Goal: Task Accomplishment & Management: Manage account settings

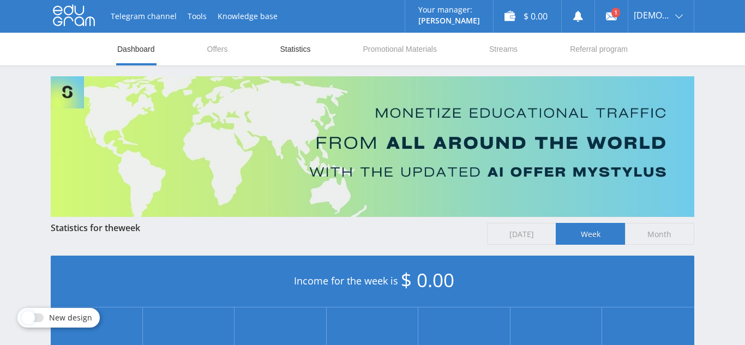
click at [284, 54] on link "Statistics" at bounding box center [295, 49] width 33 height 33
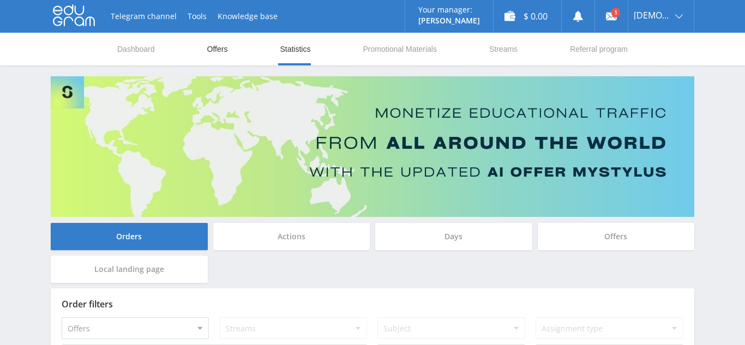
click at [223, 53] on link "Offers" at bounding box center [217, 49] width 23 height 33
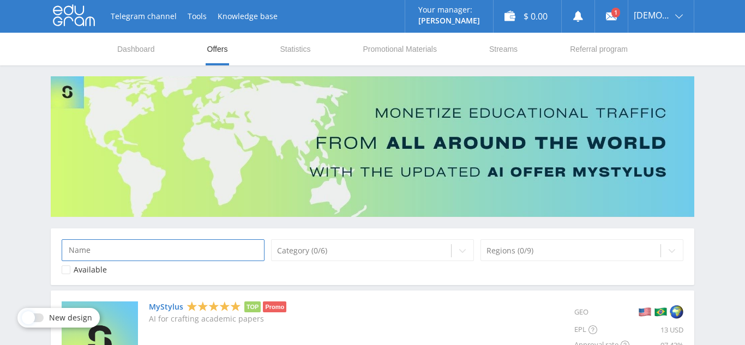
click at [188, 248] on input at bounding box center [163, 250] width 203 height 22
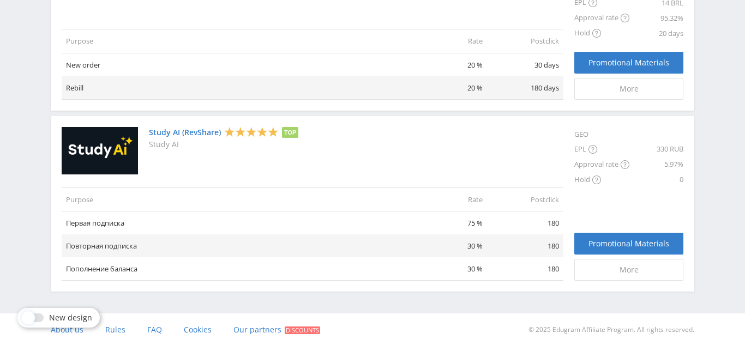
scroll to position [480, 0]
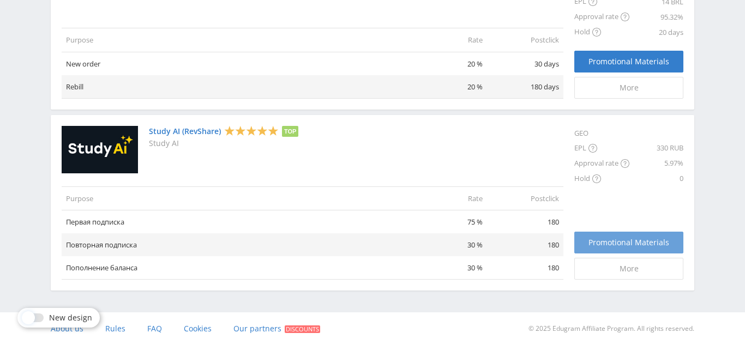
type input "study"
click at [609, 245] on span "Promotional Materials" at bounding box center [629, 242] width 81 height 9
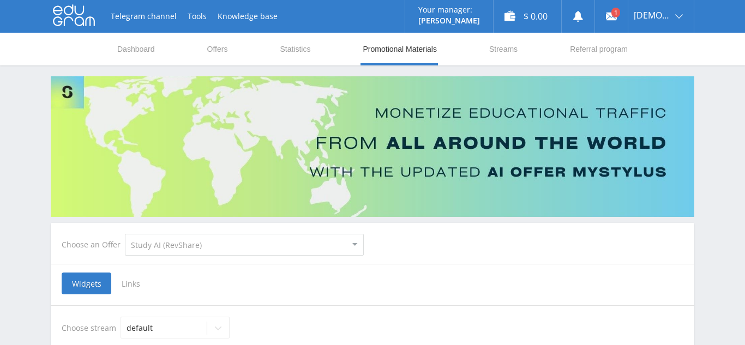
select select "376"
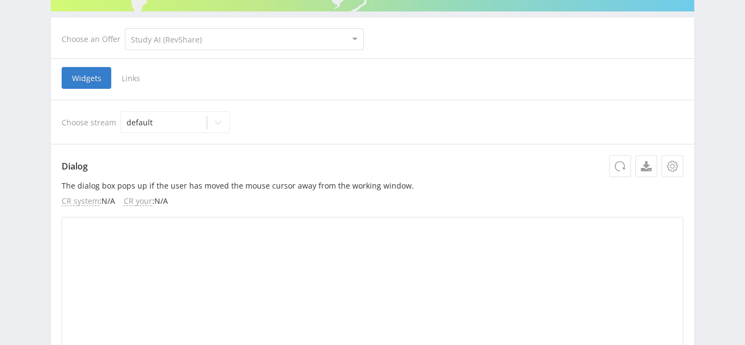
scroll to position [206, 0]
click at [123, 81] on span "Links" at bounding box center [130, 78] width 39 height 22
click at [0, 0] on input "Links" at bounding box center [0, 0] width 0 height 0
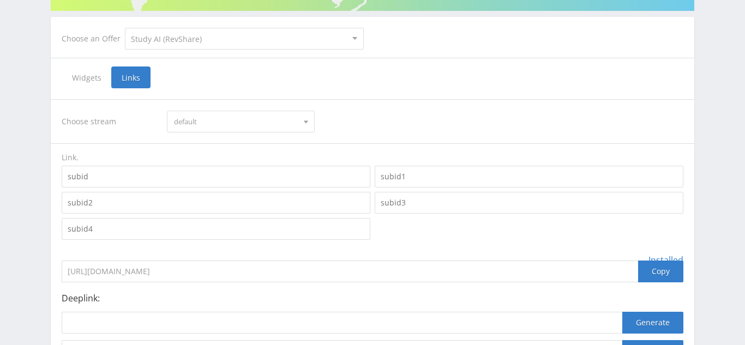
scroll to position [310, 0]
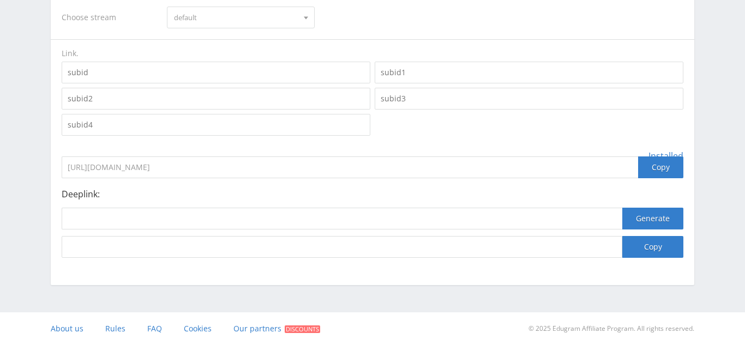
drag, startPoint x: 231, startPoint y: 170, endPoint x: 55, endPoint y: 172, distance: 176.8
click at [55, 172] on div "Choose stream default default Link. Installed https://eduforms.org/?rid=60c77f8…" at bounding box center [373, 126] width 644 height 285
click at [253, 166] on input "https://eduforms.org/?rid=60c77f8bdf6395ac" at bounding box center [350, 168] width 577 height 22
click at [425, 118] on div at bounding box center [372, 98] width 626 height 79
click at [647, 223] on button "Generate" at bounding box center [652, 219] width 61 height 22
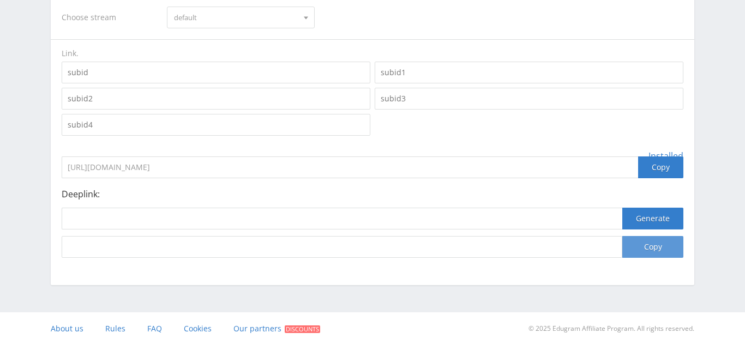
click at [647, 253] on button "Copy" at bounding box center [652, 247] width 61 height 22
click at [640, 208] on button "Generate" at bounding box center [652, 219] width 61 height 22
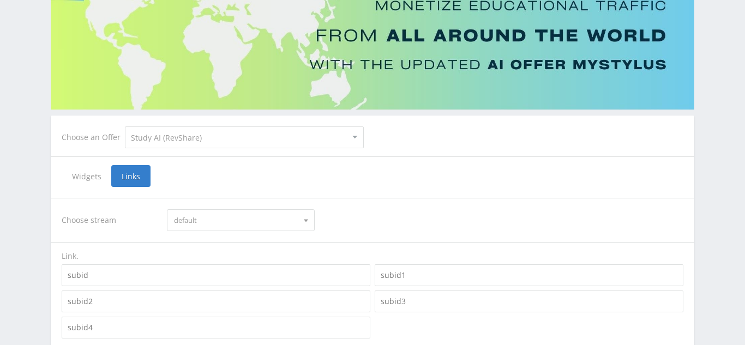
scroll to position [116, 0]
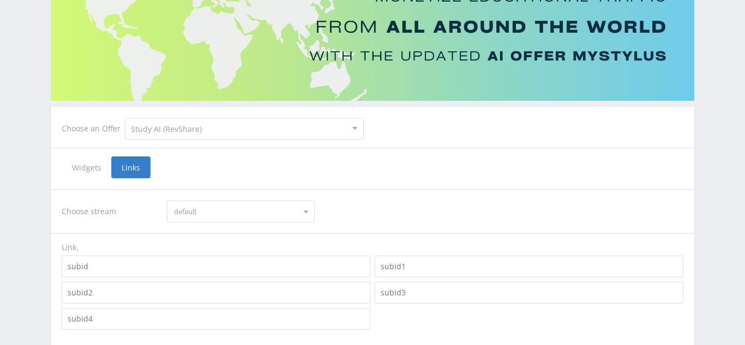
click at [78, 163] on span "Widgets" at bounding box center [87, 168] width 50 height 22
click at [0, 0] on input "Widgets" at bounding box center [0, 0] width 0 height 0
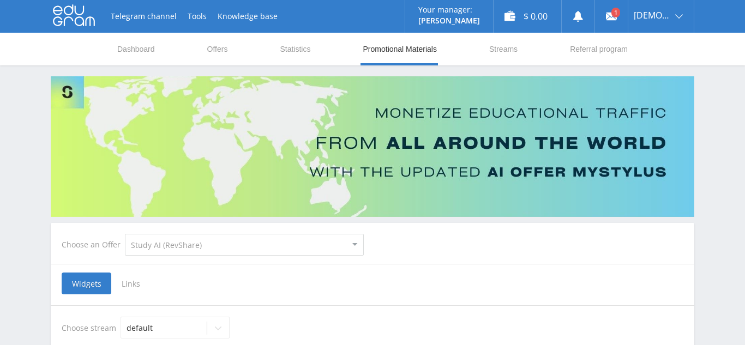
click at [134, 285] on span "Links" at bounding box center [130, 284] width 39 height 22
click at [0, 0] on input "Links" at bounding box center [0, 0] width 0 height 0
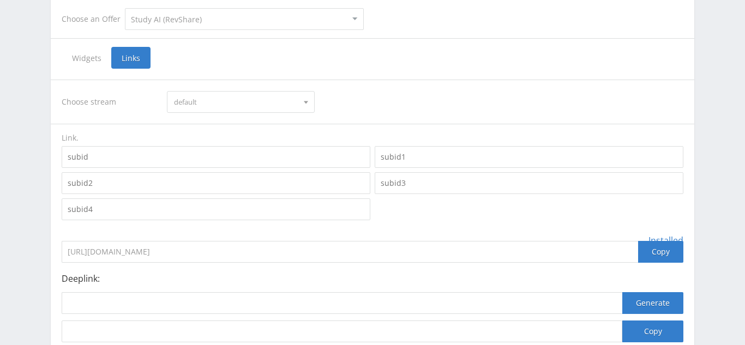
scroll to position [228, 0]
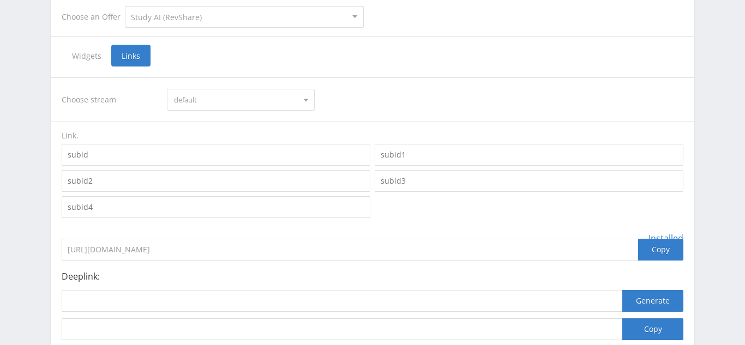
click at [259, 93] on span "default" at bounding box center [235, 99] width 123 height 21
click at [251, 119] on button "default" at bounding box center [240, 119] width 146 height 15
click at [170, 160] on input at bounding box center [216, 155] width 309 height 22
type input ", jljq1gue"
click at [162, 182] on input at bounding box center [216, 181] width 309 height 22
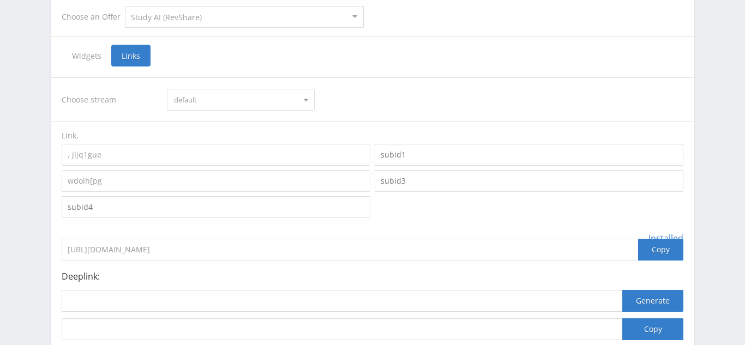
type input "wdoih[pg"
click at [159, 205] on input at bounding box center [216, 207] width 309 height 22
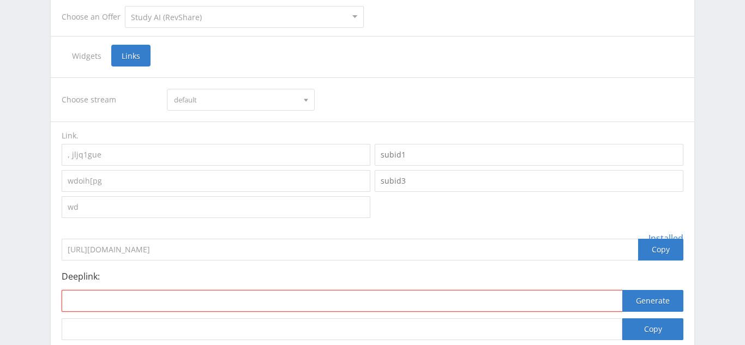
type input "wd"
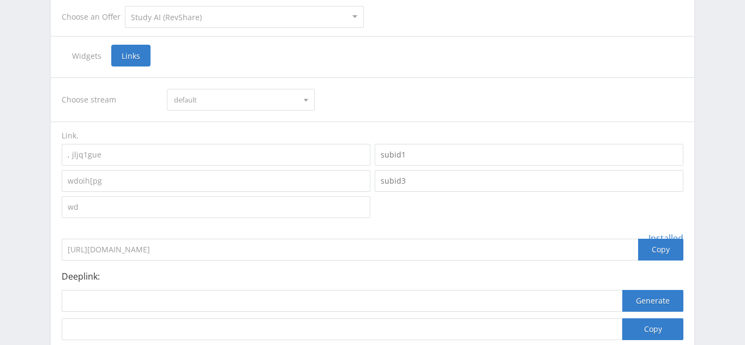
click at [452, 154] on input at bounding box center [529, 155] width 309 height 22
type input "kejfjhqpi"
click at [425, 187] on input at bounding box center [529, 181] width 309 height 22
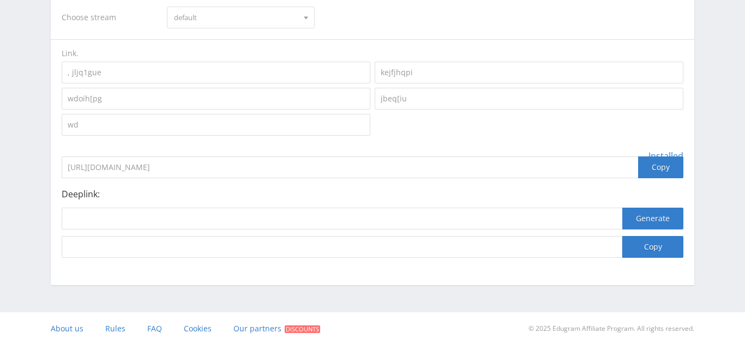
type input "jbeq[iu"
click at [462, 225] on input at bounding box center [342, 219] width 561 height 22
type input "scbcaipyg"
click at [439, 245] on input at bounding box center [342, 247] width 561 height 22
click at [405, 251] on input at bounding box center [342, 247] width 561 height 22
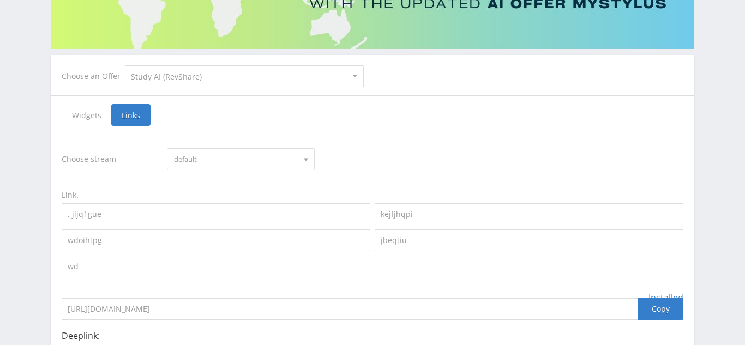
scroll to position [0, 0]
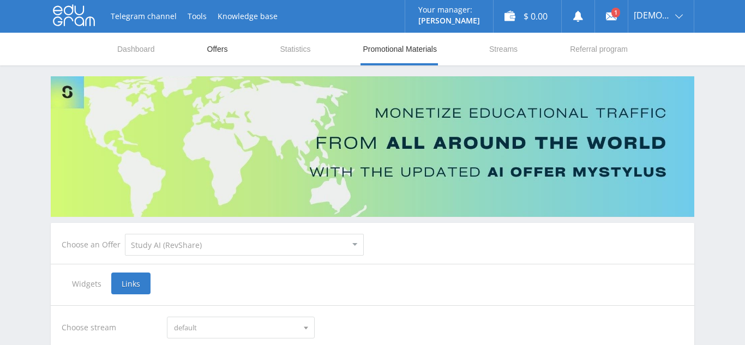
click at [216, 49] on link "Offers" at bounding box center [217, 49] width 23 height 33
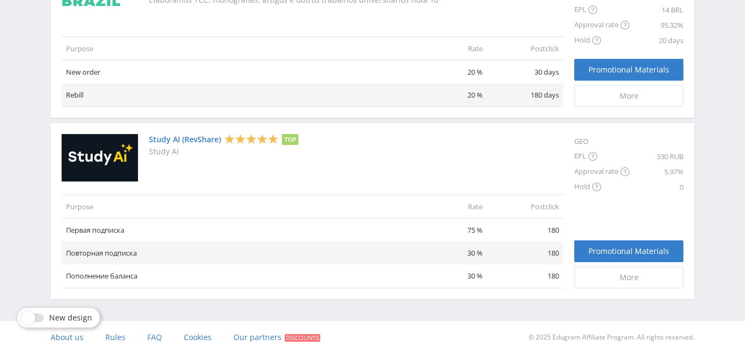
scroll to position [854, 0]
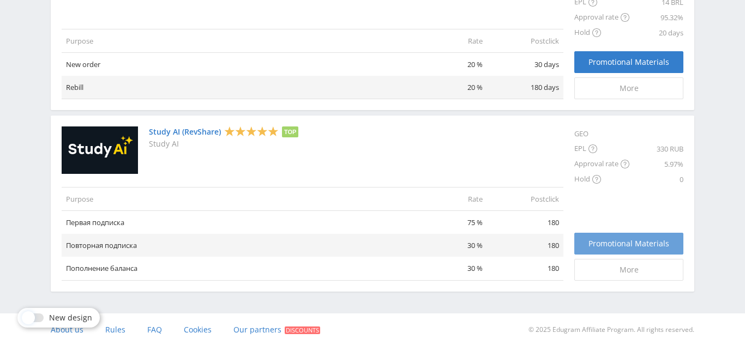
click at [625, 250] on link "Promotional Materials" at bounding box center [628, 244] width 109 height 22
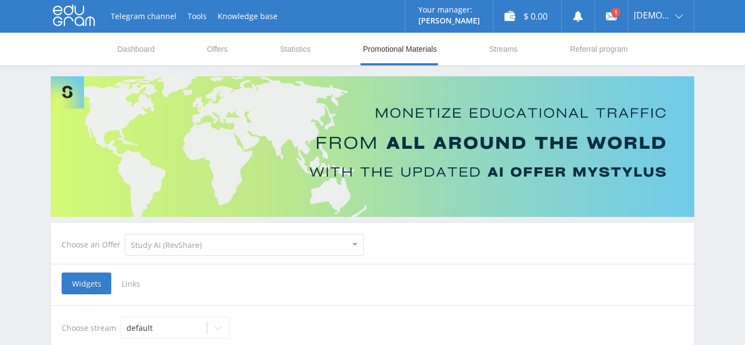
select select "376"
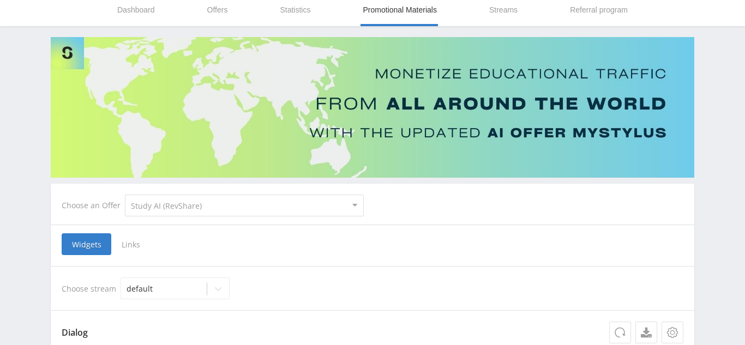
scroll to position [39, 0]
click at [131, 247] on span "Links" at bounding box center [130, 245] width 39 height 22
click at [0, 0] on input "Links" at bounding box center [0, 0] width 0 height 0
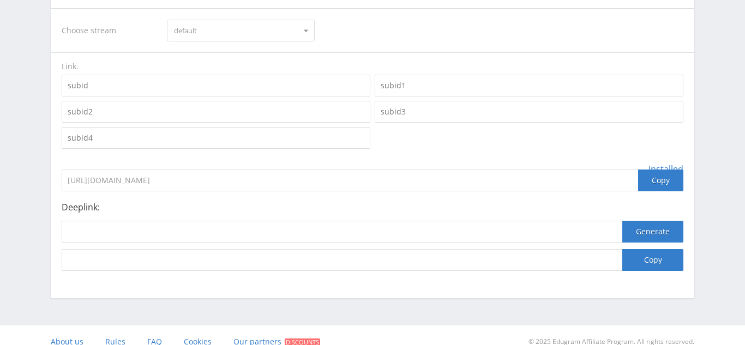
scroll to position [310, 0]
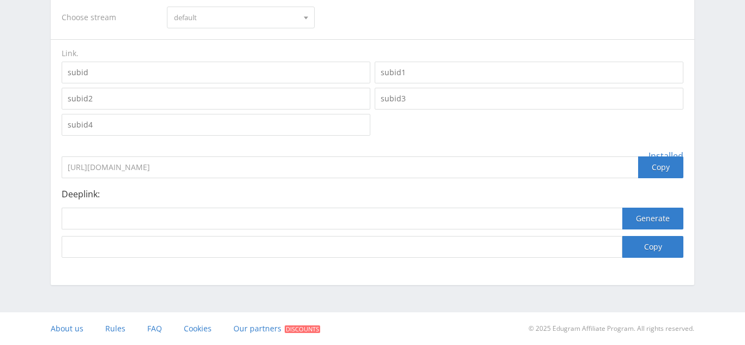
drag, startPoint x: 63, startPoint y: 167, endPoint x: 589, endPoint y: 185, distance: 525.7
click at [589, 185] on div "Choose stream default default Link. Installed [URL][DOMAIN_NAME] Copy Deeplink:…" at bounding box center [373, 126] width 622 height 263
click at [548, 135] on div at bounding box center [372, 98] width 626 height 79
drag, startPoint x: 236, startPoint y: 169, endPoint x: 0, endPoint y: 160, distance: 236.4
click at [0, 160] on div "Telegram channel Tools Knowledge base Your manager: Alex Alex Online @edugram_s…" at bounding box center [372, 18] width 745 height 656
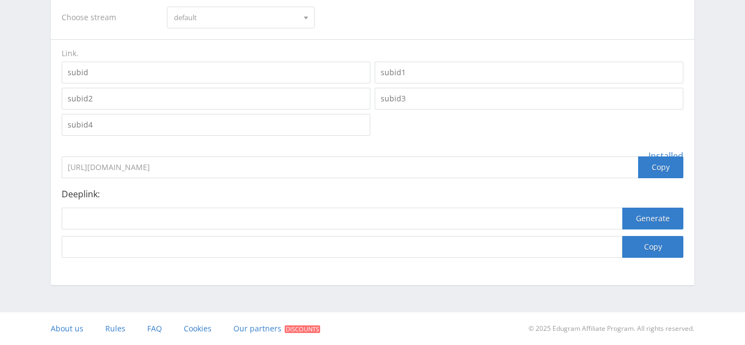
click at [282, 149] on div "Choose stream default default Link. Installed https://eduforms.org/?rid=60c77f8…" at bounding box center [373, 126] width 622 height 263
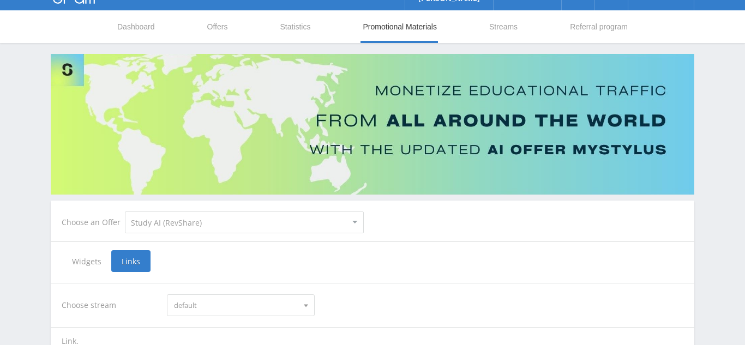
scroll to position [0, 0]
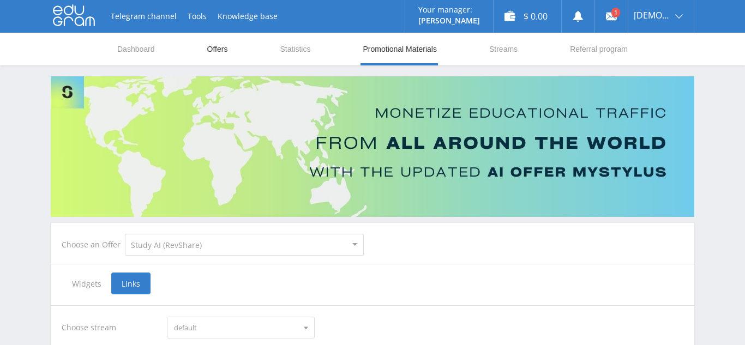
click at [218, 47] on link "Offers" at bounding box center [217, 49] width 23 height 33
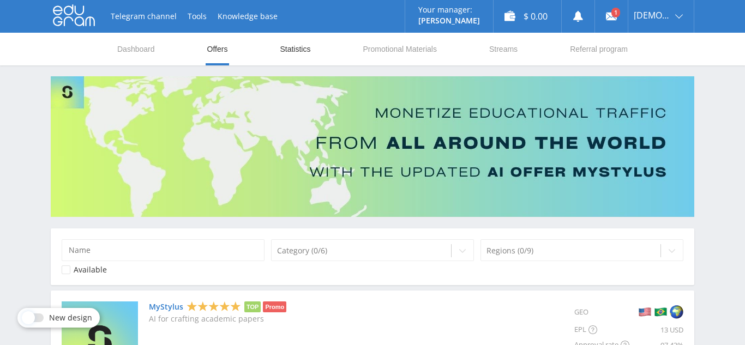
click at [286, 53] on link "Statistics" at bounding box center [295, 49] width 33 height 33
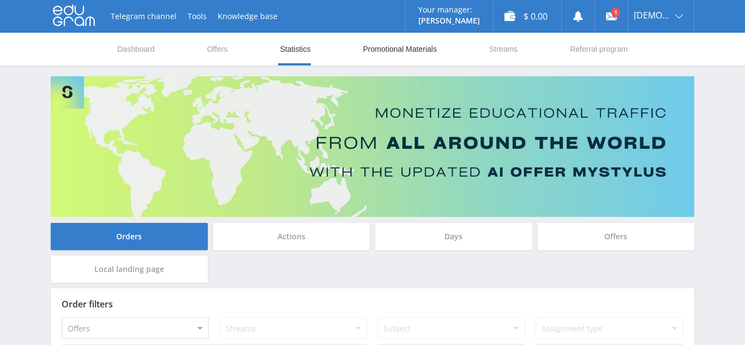
click at [373, 44] on link "Promotional Materials" at bounding box center [400, 49] width 76 height 33
select select "376"
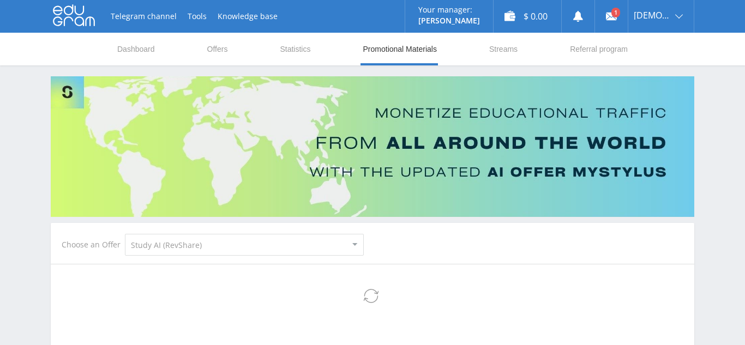
select select "376"
click at [209, 61] on link "Offers" at bounding box center [217, 49] width 23 height 33
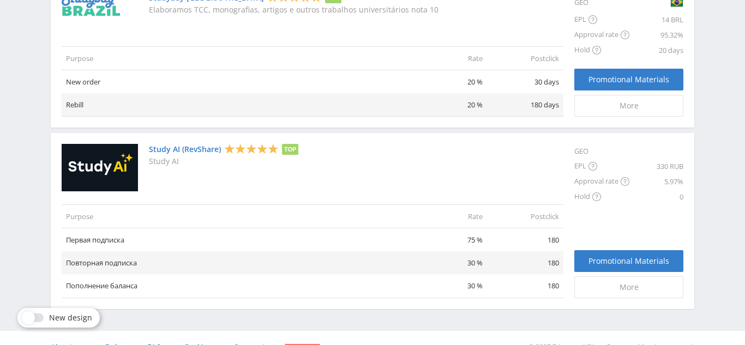
scroll to position [855, 0]
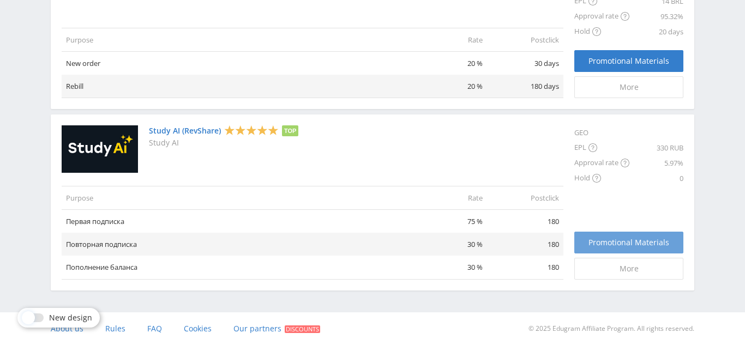
click at [618, 244] on span "Promotional Materials" at bounding box center [629, 242] width 81 height 9
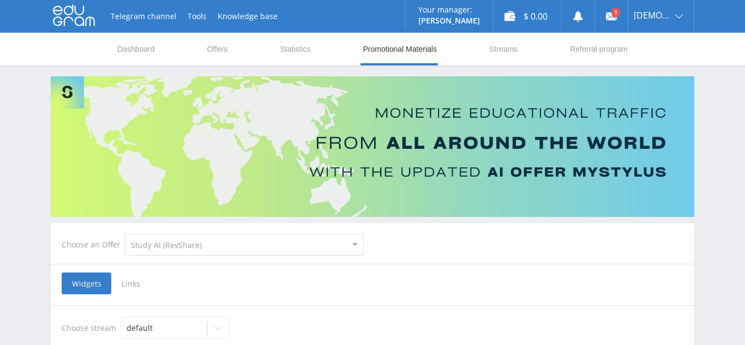
select select "376"
click at [612, 17] on icon at bounding box center [611, 16] width 11 height 11
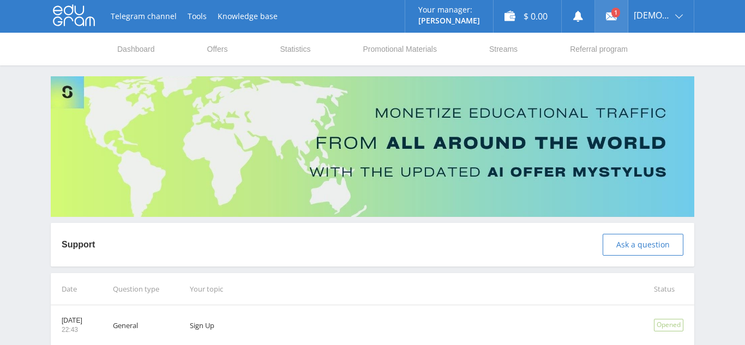
click at [610, 15] on use at bounding box center [611, 17] width 11 height 8
click at [537, 22] on div "$ 0.00" at bounding box center [528, 16] width 68 height 33
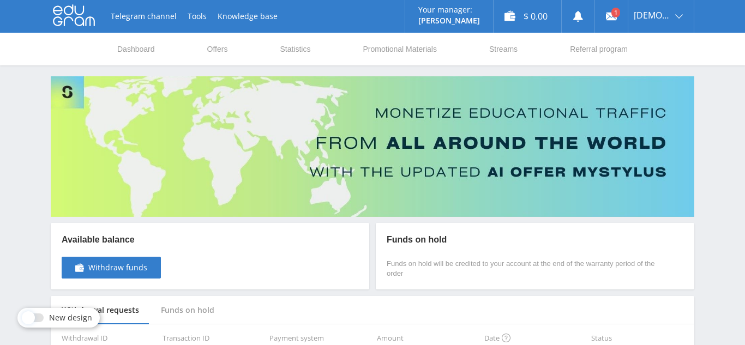
scroll to position [62, 0]
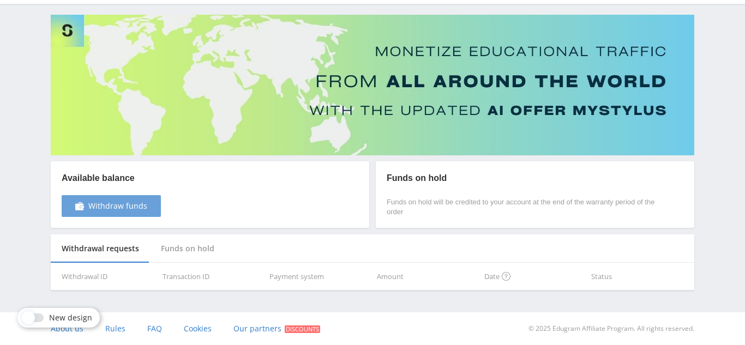
click at [143, 202] on span "Withdraw funds" at bounding box center [117, 206] width 59 height 9
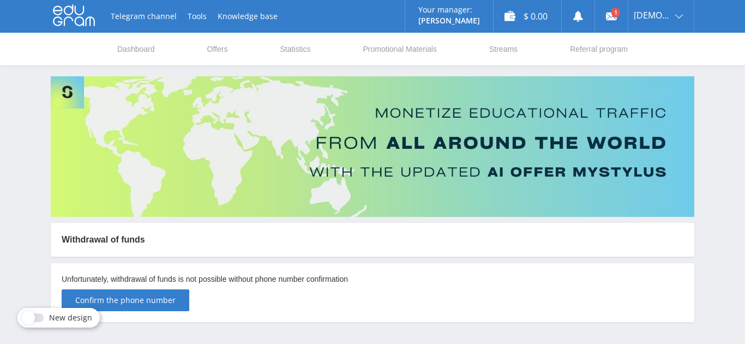
click at [231, 50] on nav "Dashboard Offers Statistics Promotional Materials Streams Referral program" at bounding box center [372, 49] width 513 height 33
click at [216, 47] on link "Offers" at bounding box center [217, 49] width 23 height 33
